Goal: Consume media (video, audio): Consume media (video, audio)

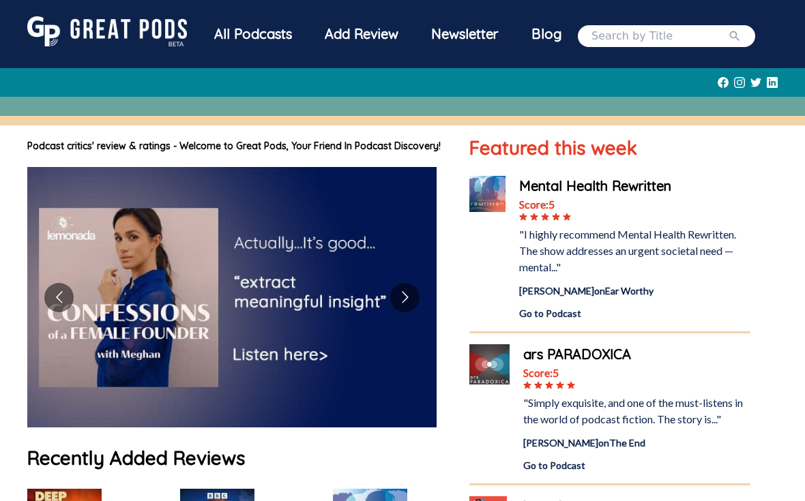
click at [64, 13] on nav "All Podcasts Add Review Newsletter Blog" at bounding box center [402, 36] width 750 height 50
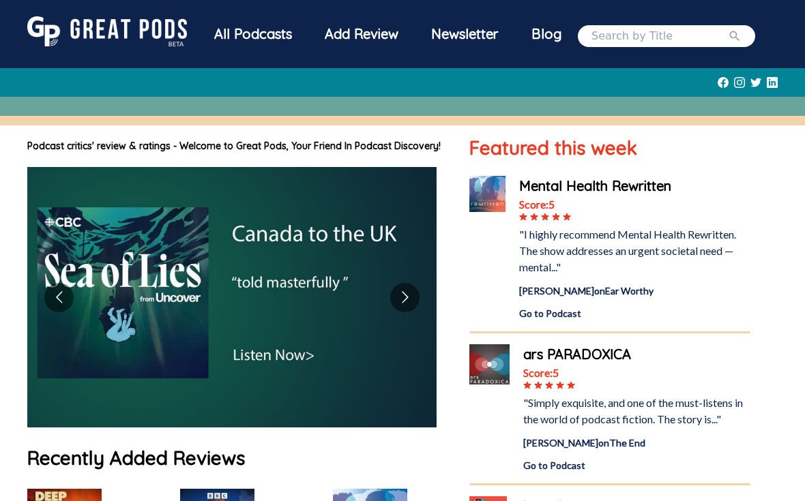
click at [96, 38] on img at bounding box center [107, 31] width 160 height 30
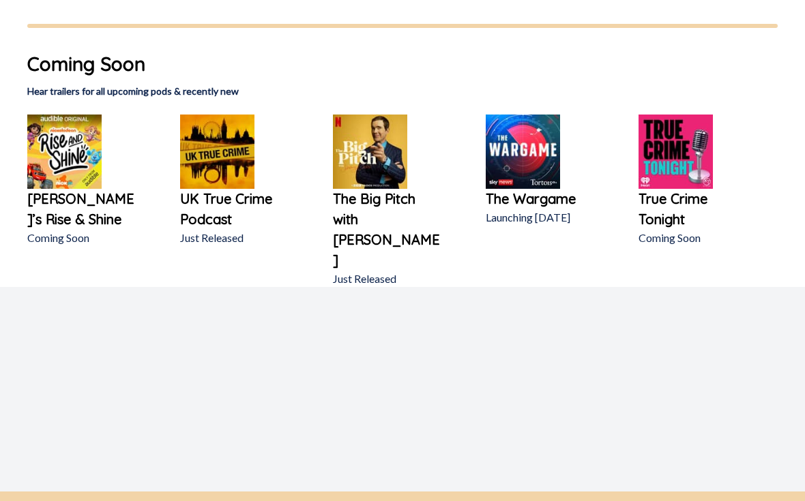
scroll to position [862, 0]
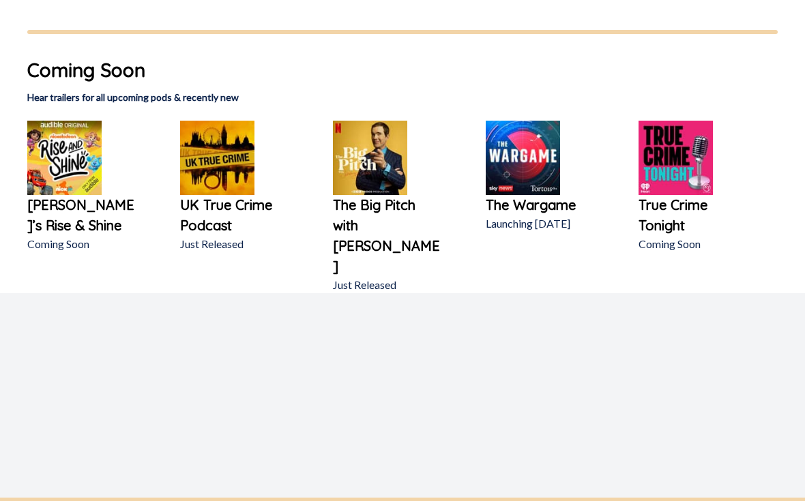
click at [87, 85] on h1 "Coming Soon" at bounding box center [402, 70] width 750 height 29
click at [88, 104] on h2 "Hear trailers for all upcoming pods & recently new" at bounding box center [402, 97] width 750 height 14
click at [63, 192] on img at bounding box center [64, 158] width 74 height 74
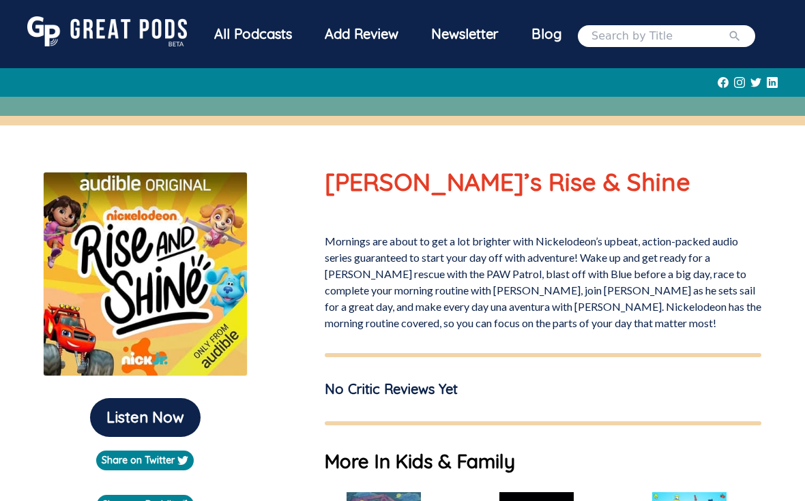
click at [105, 286] on img at bounding box center [145, 274] width 205 height 205
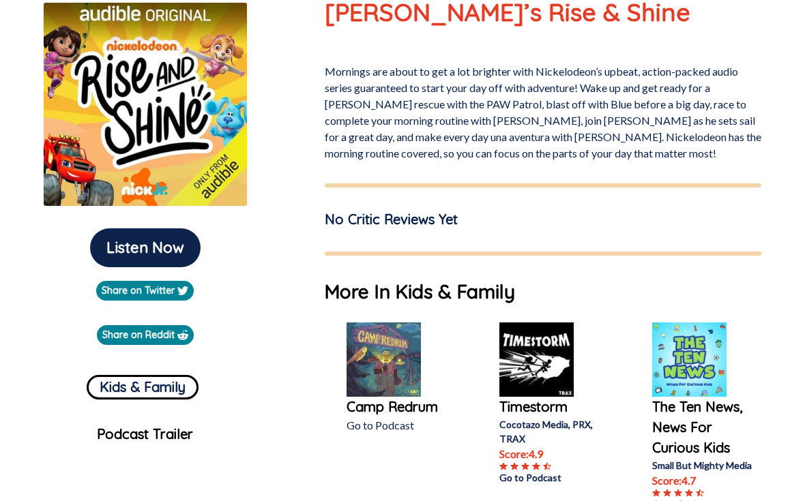
scroll to position [179, 0]
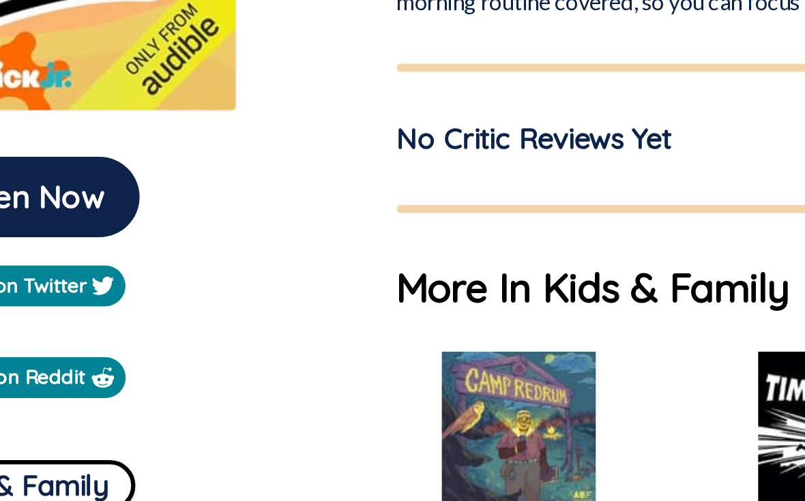
click at [325, 268] on h1 "More In Kids & Family" at bounding box center [543, 282] width 436 height 29
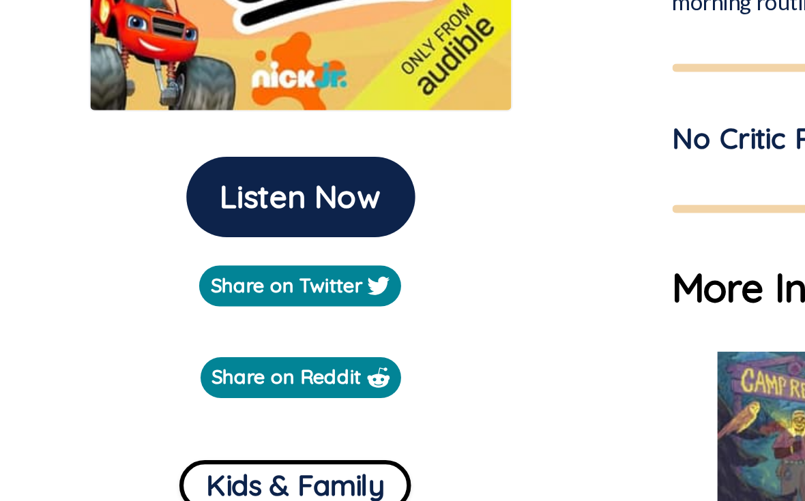
click at [115, 366] on button "Kids & Family" at bounding box center [143, 378] width 112 height 25
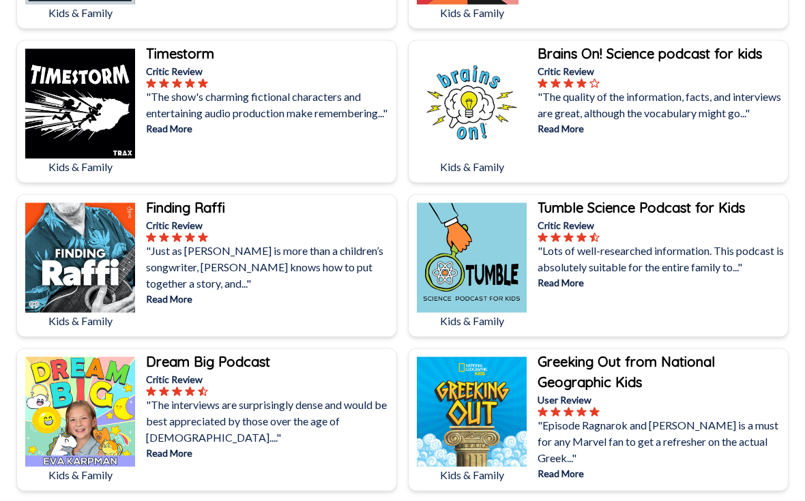
scroll to position [4609, 0]
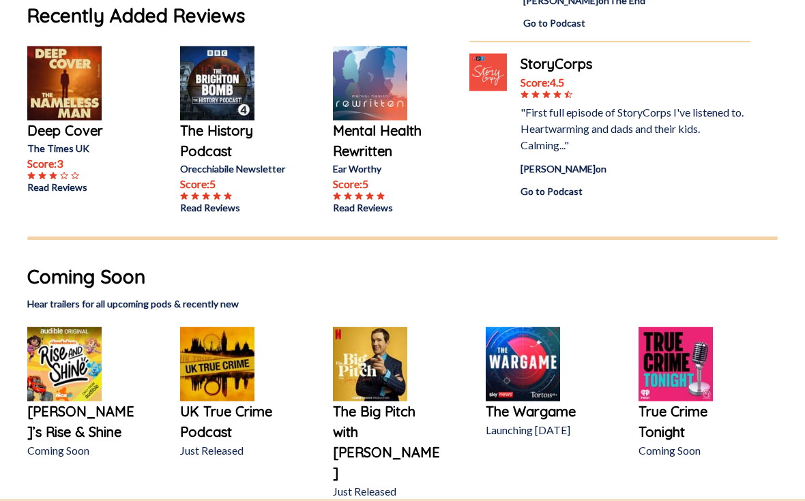
scroll to position [454, 0]
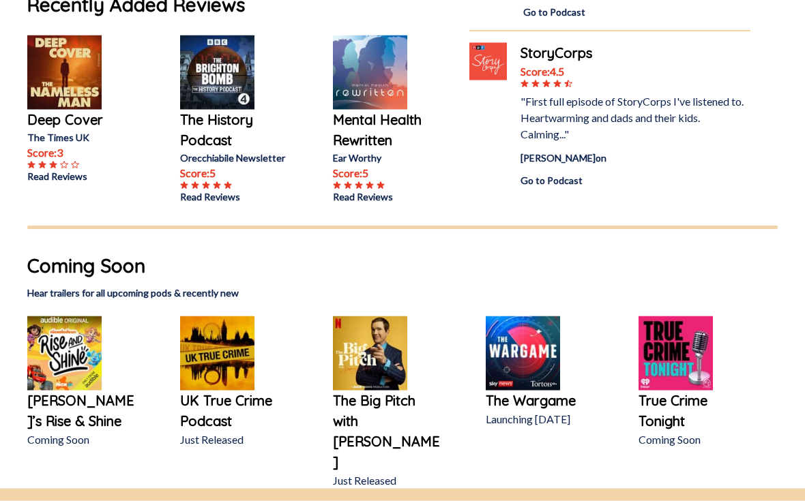
click at [81, 373] on img at bounding box center [64, 353] width 74 height 74
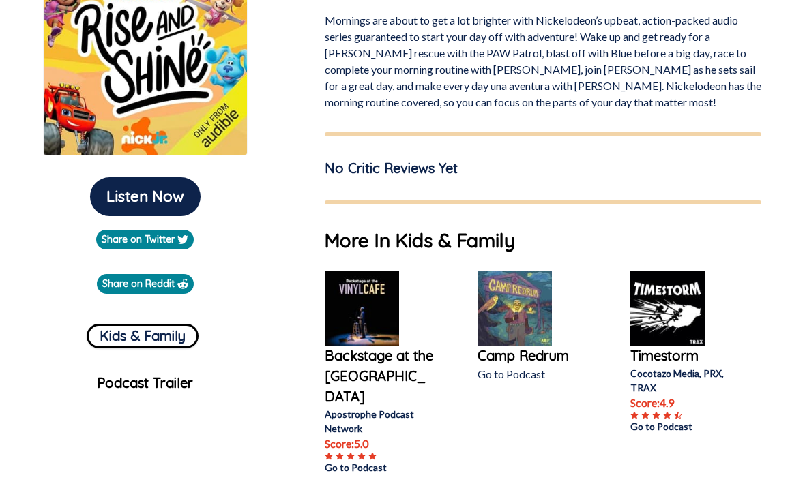
scroll to position [220, 0]
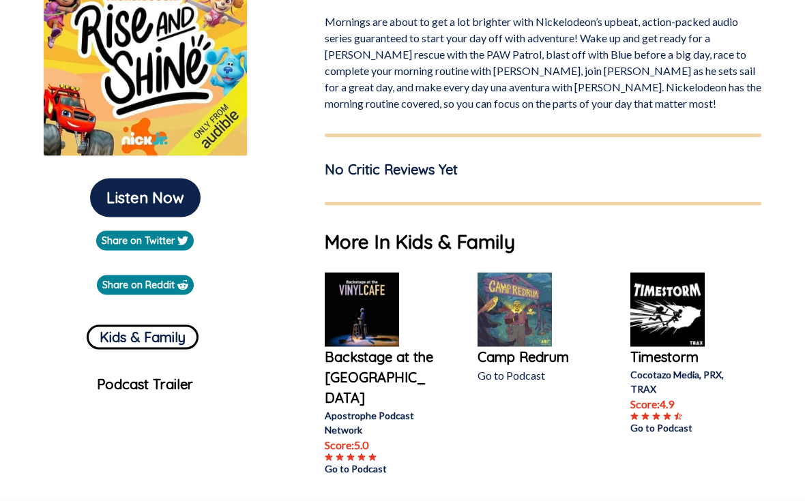
click at [132, 208] on button "Listen Now" at bounding box center [145, 198] width 110 height 39
